Goal: Task Accomplishment & Management: Manage account settings

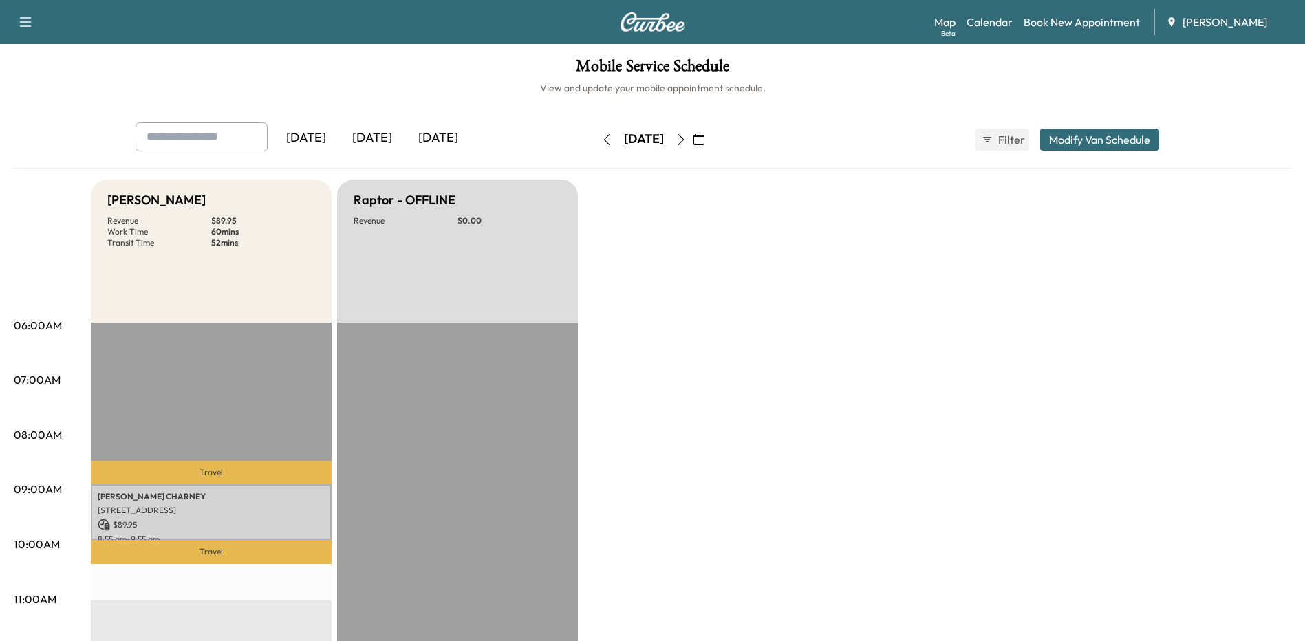
click at [711, 140] on button "button" at bounding box center [698, 140] width 23 height 22
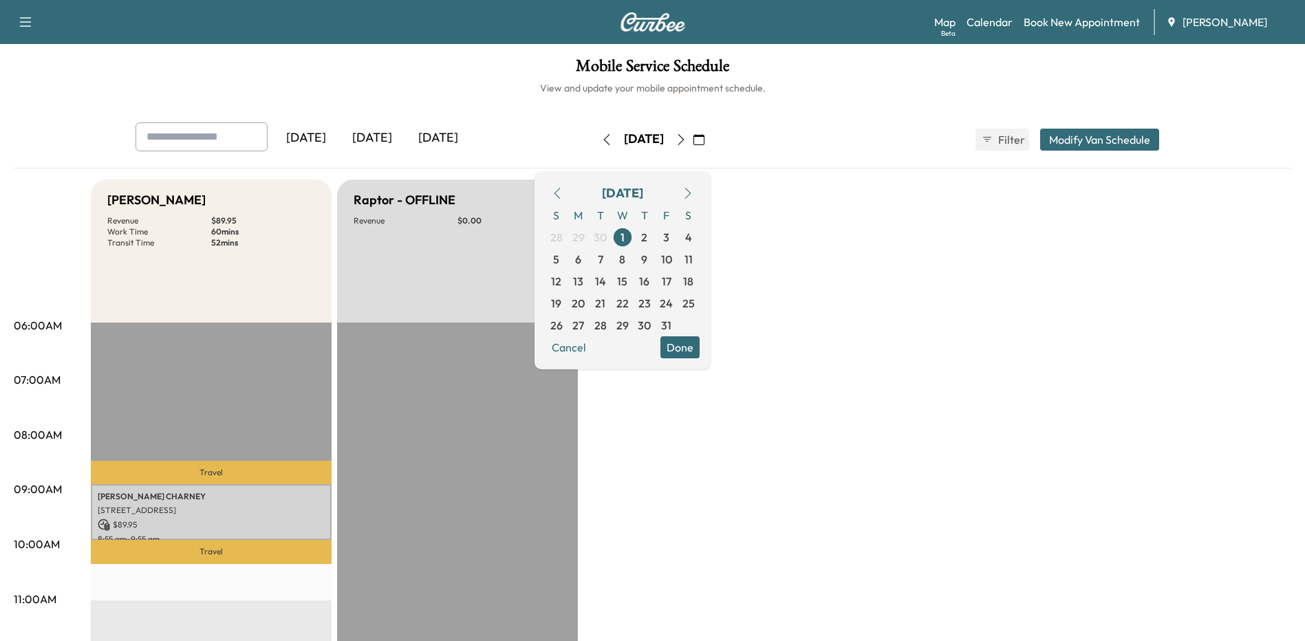
click at [687, 142] on icon "button" at bounding box center [681, 139] width 11 height 11
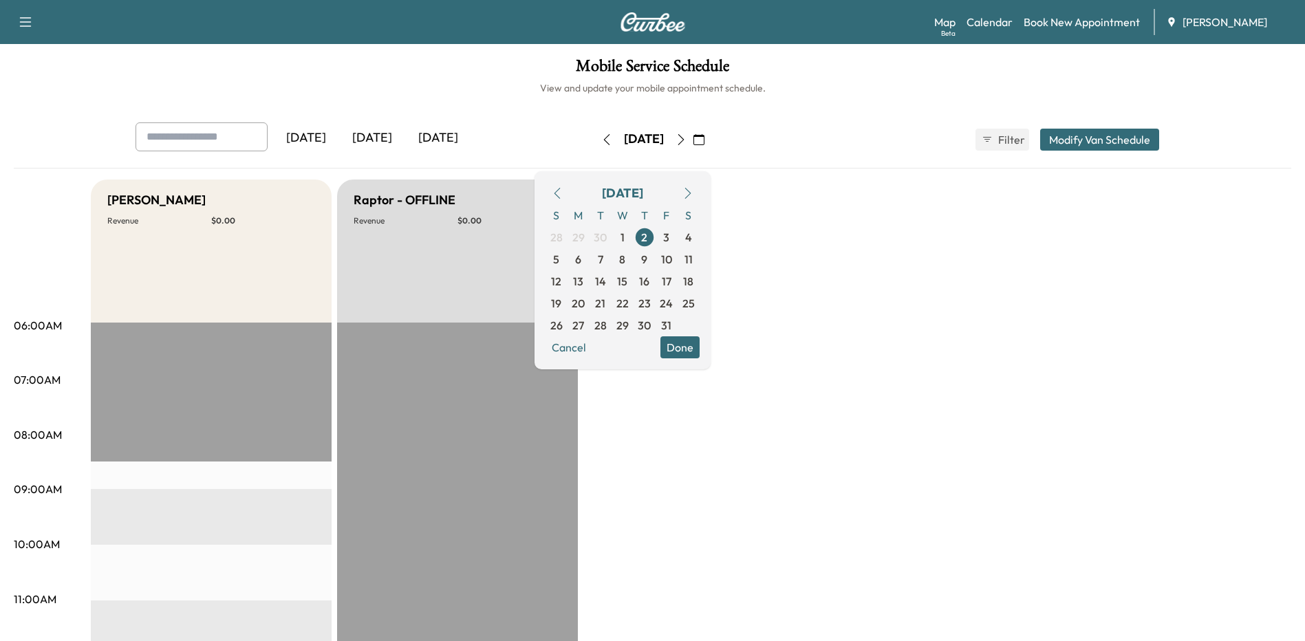
click at [700, 350] on button "Done" at bounding box center [679, 347] width 39 height 22
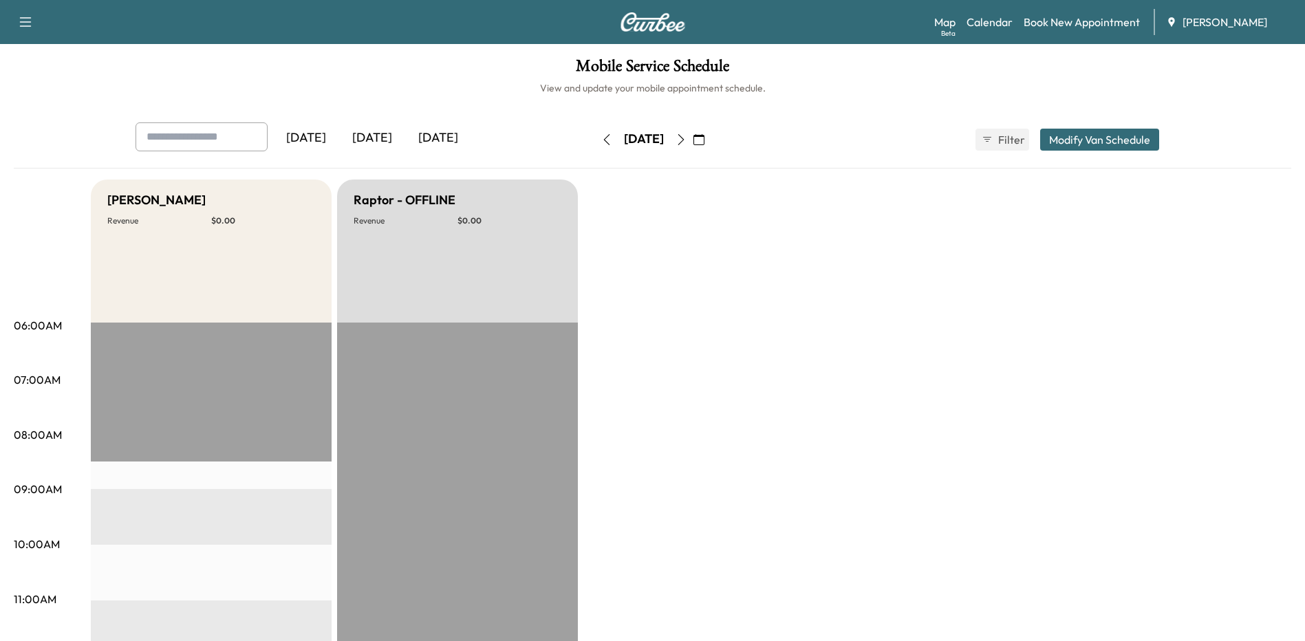
click at [601, 142] on icon "button" at bounding box center [606, 139] width 11 height 11
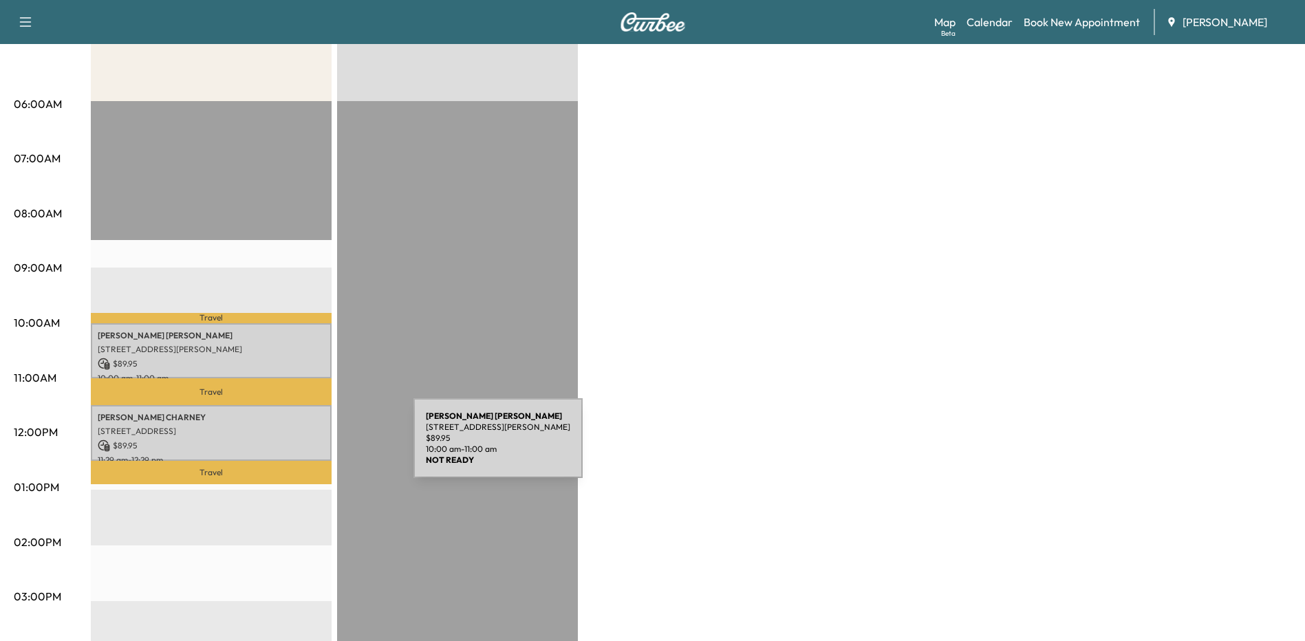
scroll to position [275, 0]
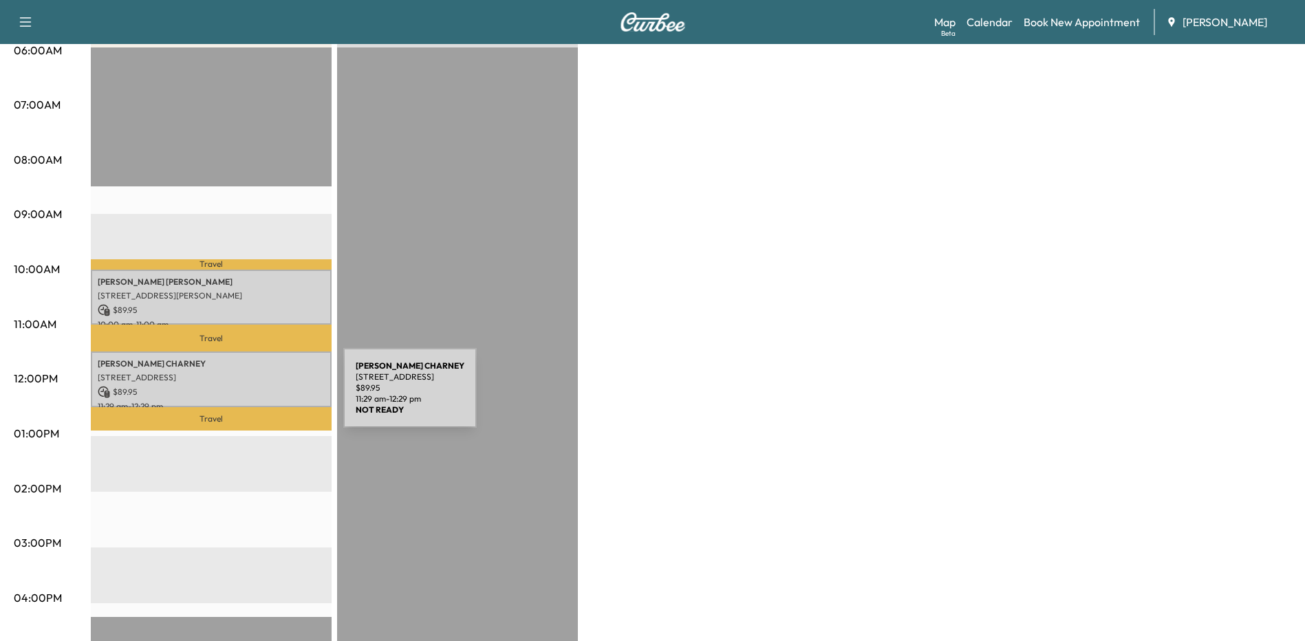
click at [240, 396] on div "[PERSON_NAME] [PERSON_NAME] [STREET_ADDRESS] $ 89.95 11:29 am - 12:29 pm" at bounding box center [211, 380] width 241 height 56
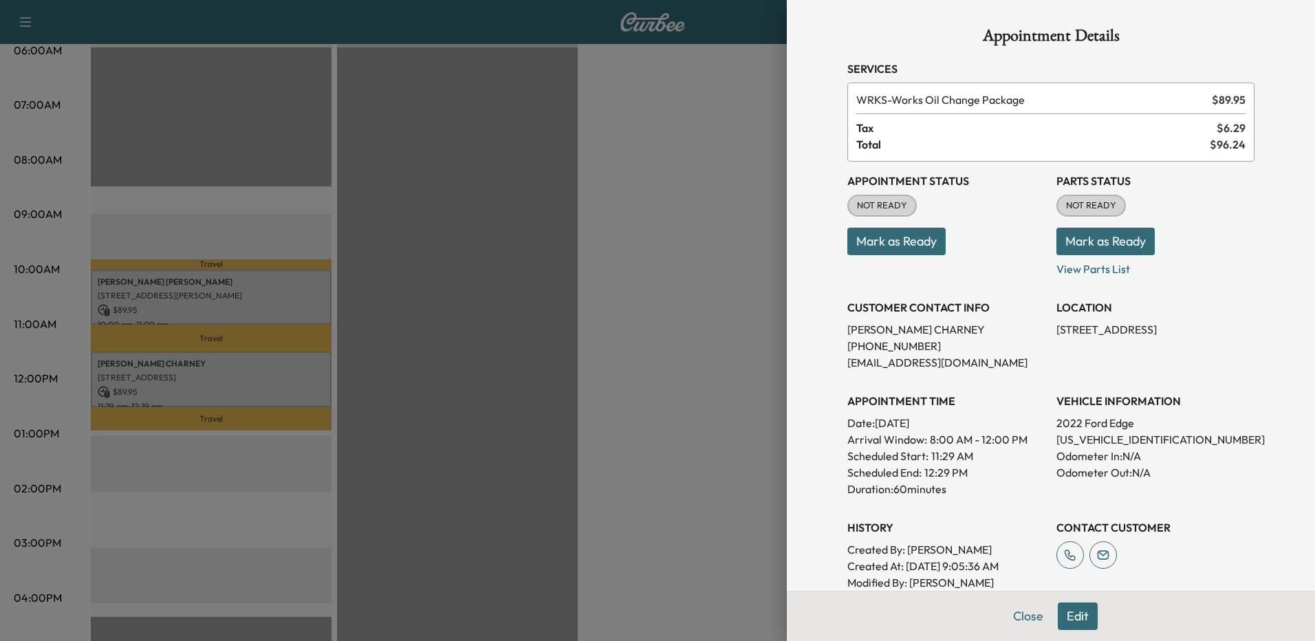
click at [1065, 618] on button "Edit" at bounding box center [1078, 617] width 40 height 28
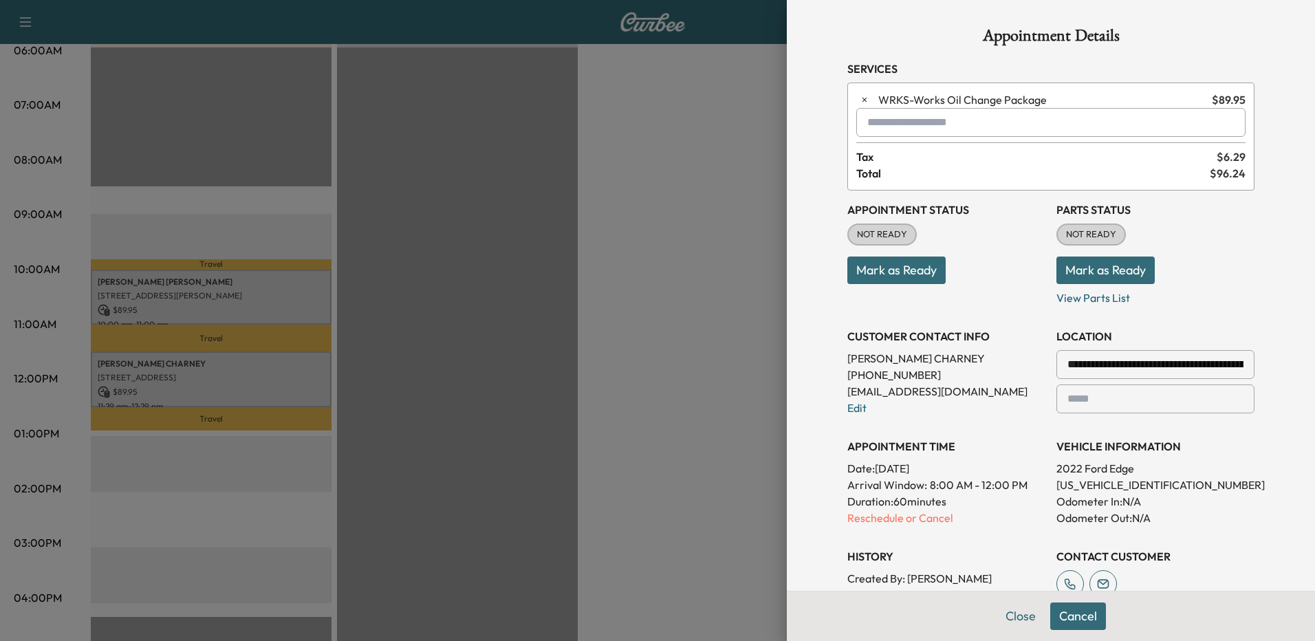
click at [861, 522] on p "Reschedule or Cancel" at bounding box center [947, 518] width 198 height 17
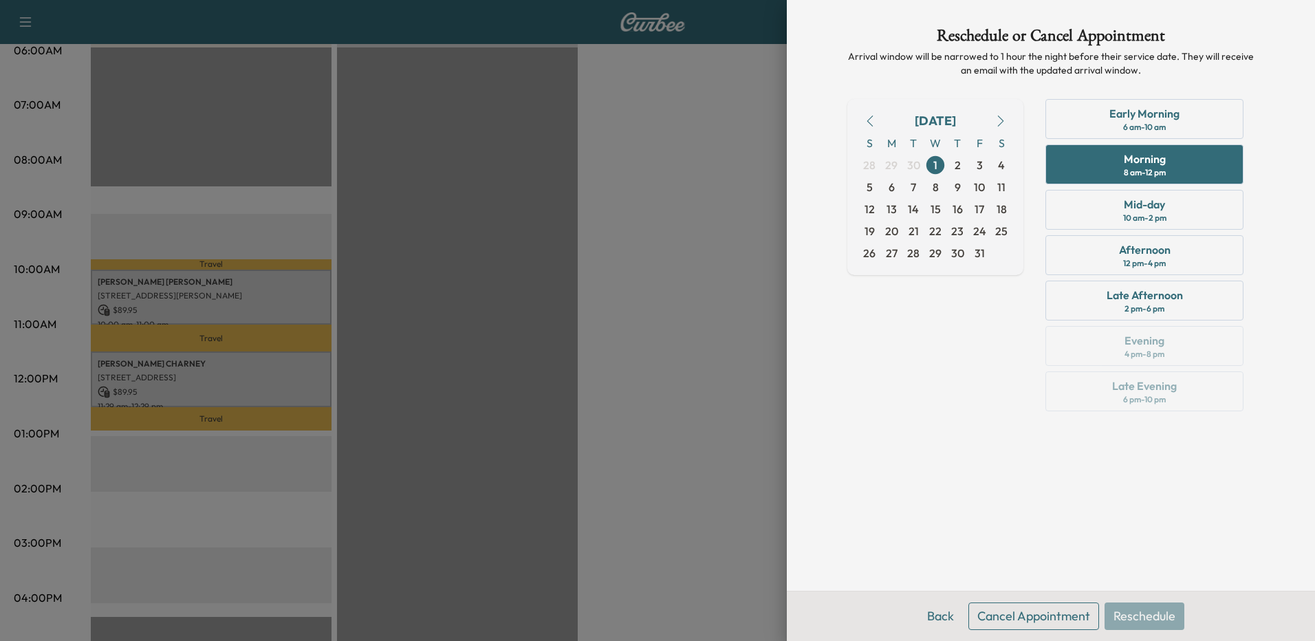
click at [1107, 125] on div "Early Morning 6 am - 10 am" at bounding box center [1145, 119] width 198 height 40
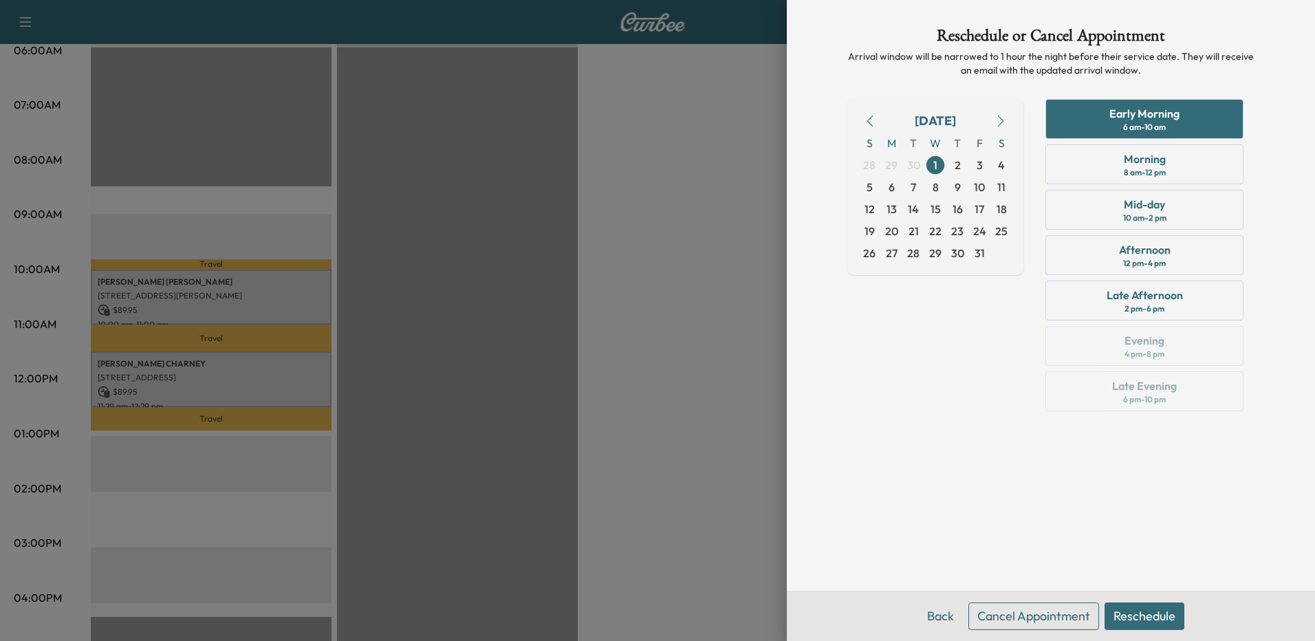
click at [1161, 617] on button "Reschedule" at bounding box center [1145, 617] width 80 height 28
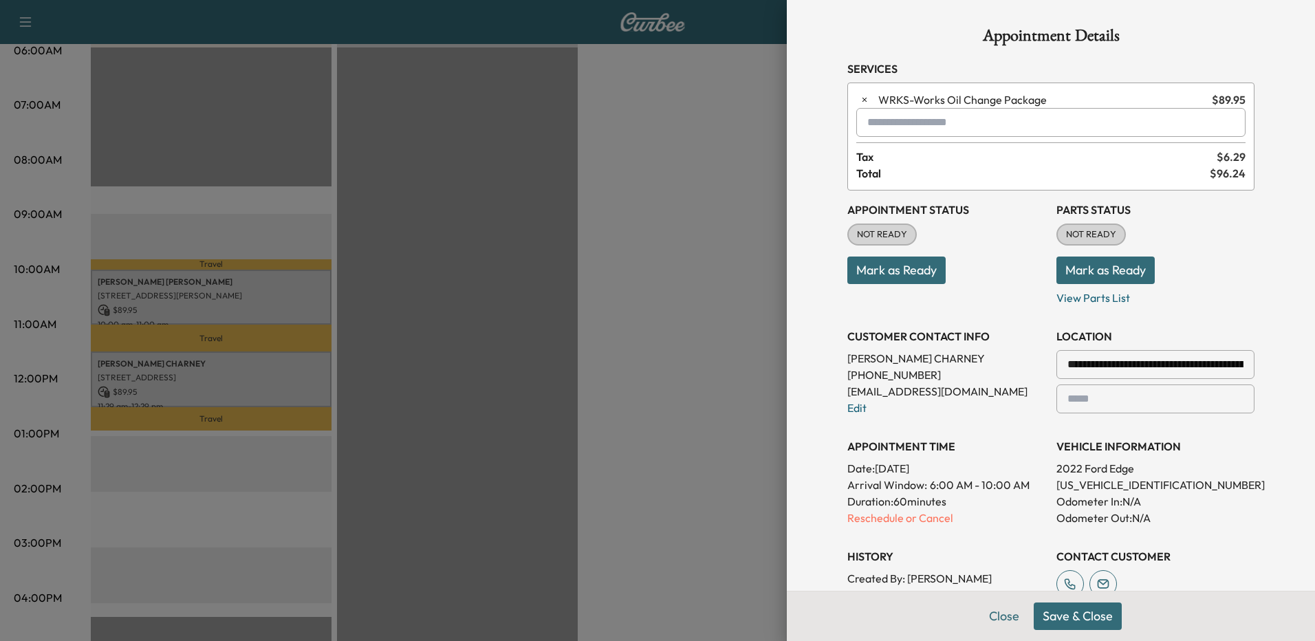
click at [1053, 616] on button "Save & Close" at bounding box center [1078, 617] width 88 height 28
